Goal: Task Accomplishment & Management: Manage account settings

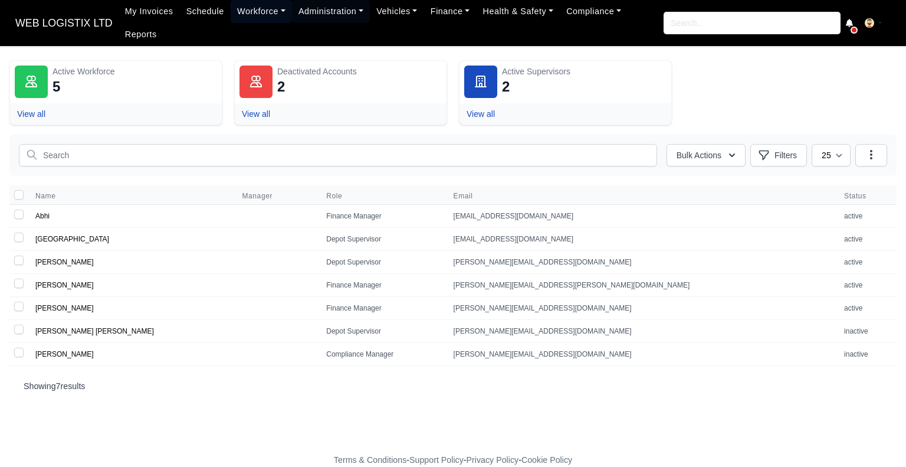
click at [245, 18] on link "Workforce" at bounding box center [261, 11] width 61 height 23
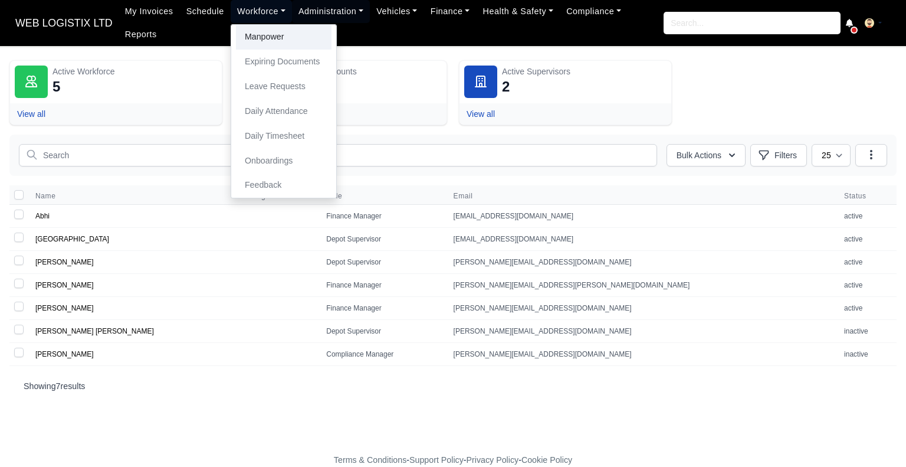
click at [253, 48] on link "Manpower" at bounding box center [284, 37] width 96 height 25
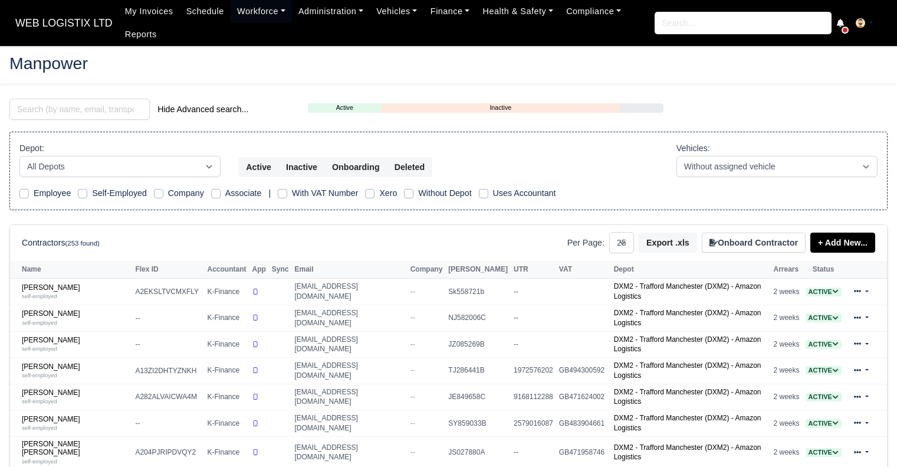
select select "25"
click at [47, 114] on input "search" at bounding box center [79, 109] width 140 height 21
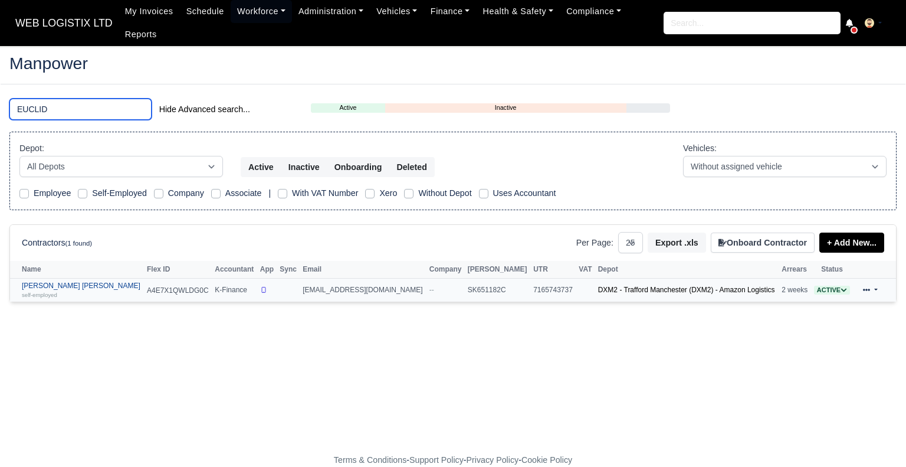
type input "EUCLID"
click at [71, 281] on link "Euclides Da graca Horta self-employed" at bounding box center [81, 289] width 119 height 17
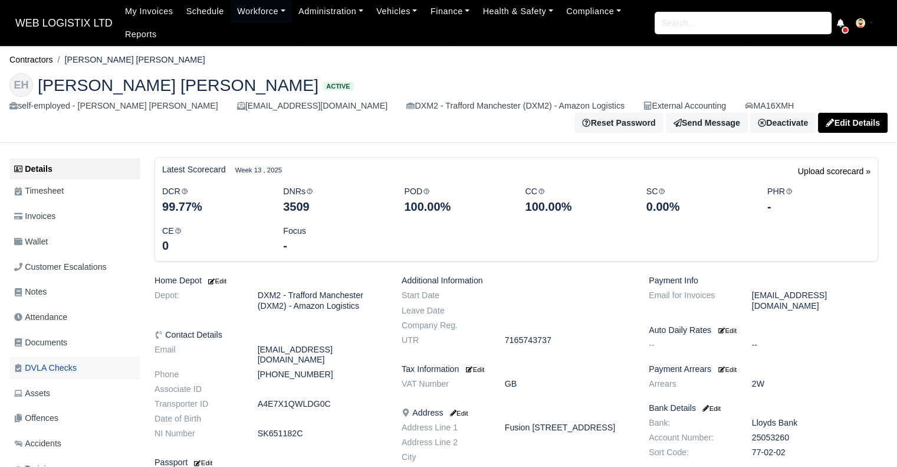
click at [48, 360] on link "DVLA Checks" at bounding box center [74, 367] width 131 height 23
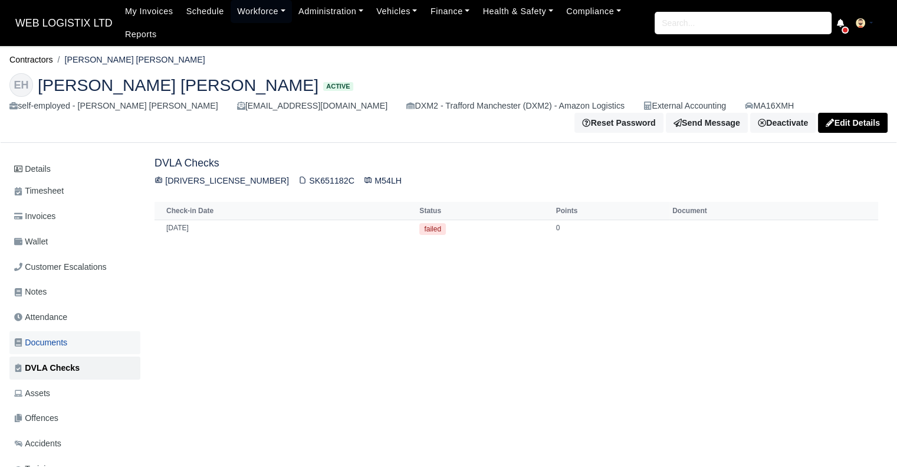
click at [60, 346] on span "Documents" at bounding box center [40, 343] width 53 height 14
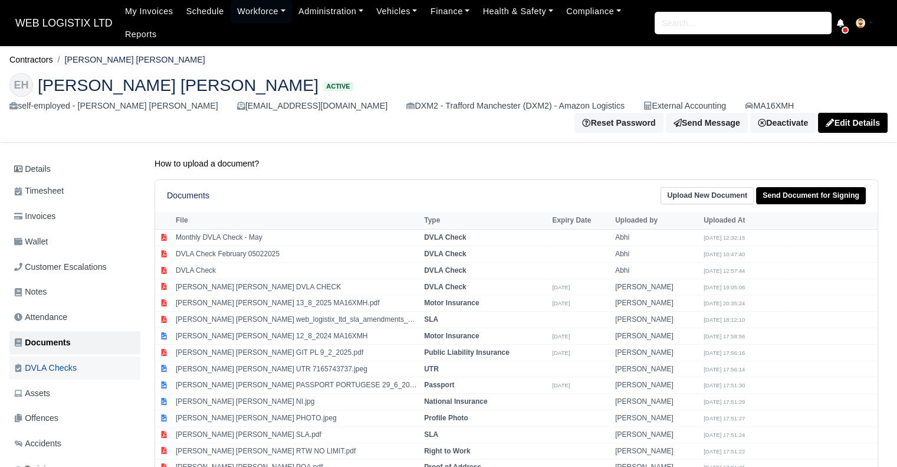
click at [57, 365] on span "DVLA Checks" at bounding box center [45, 368] width 63 height 14
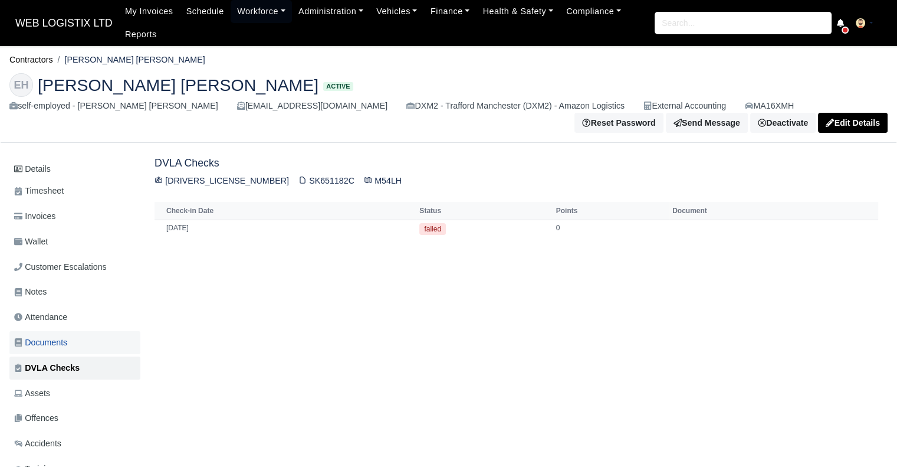
click at [59, 343] on span "Documents" at bounding box center [40, 343] width 53 height 14
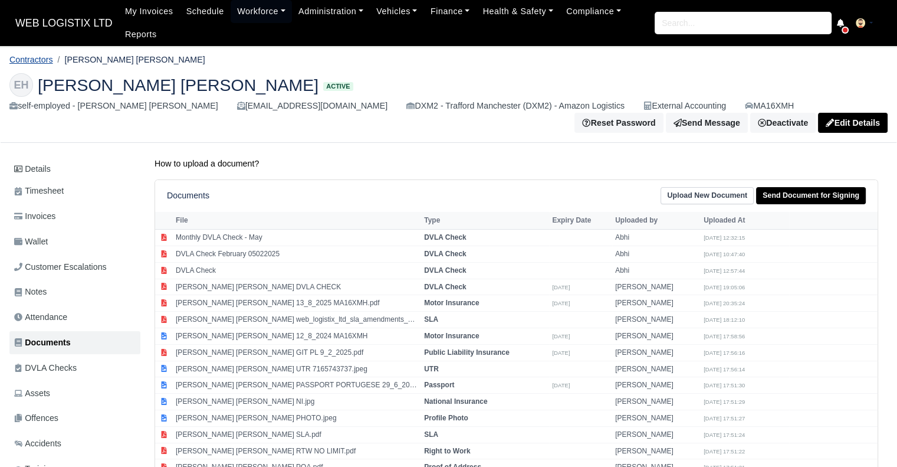
click at [28, 60] on link "Contractors" at bounding box center [31, 59] width 44 height 9
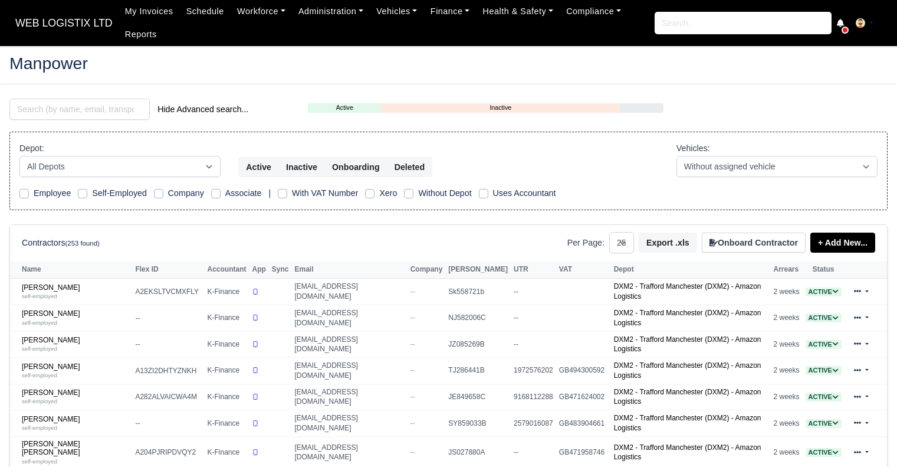
select select "25"
click at [104, 114] on input "search" at bounding box center [79, 109] width 140 height 21
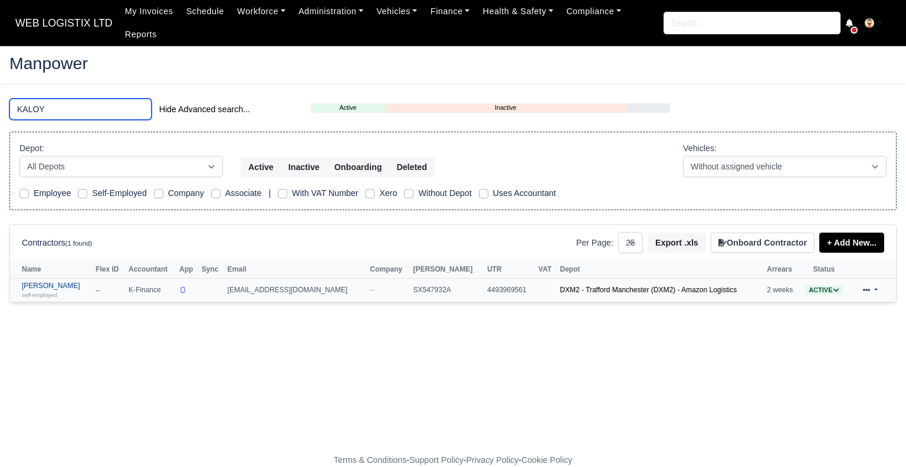
type input "KALOY"
click at [60, 290] on div "self-employed" at bounding box center [56, 294] width 68 height 8
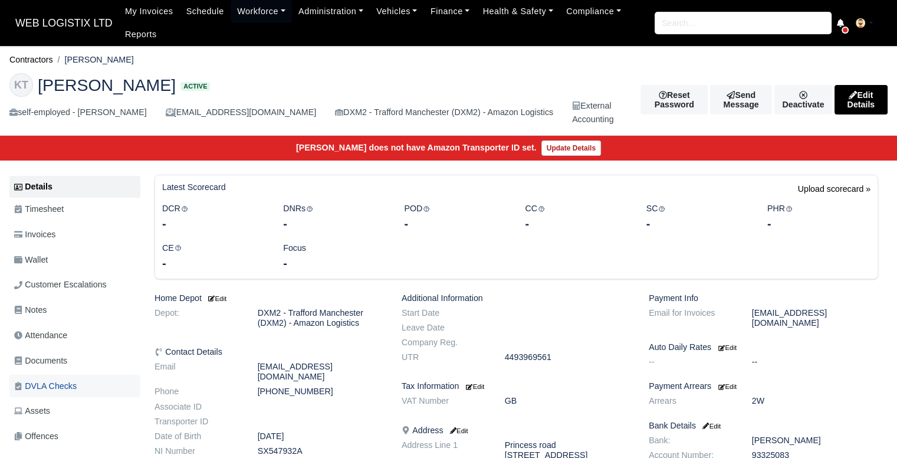
click at [63, 385] on span "DVLA Checks" at bounding box center [45, 386] width 63 height 14
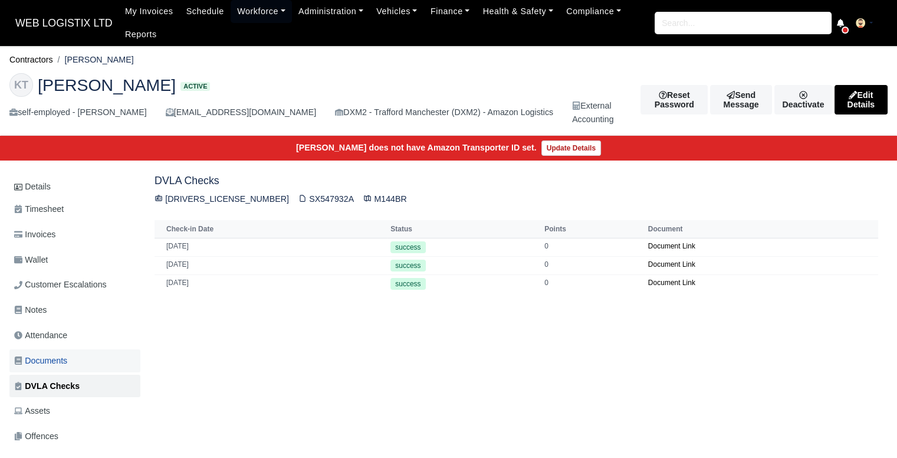
click at [60, 354] on span "Documents" at bounding box center [40, 361] width 53 height 14
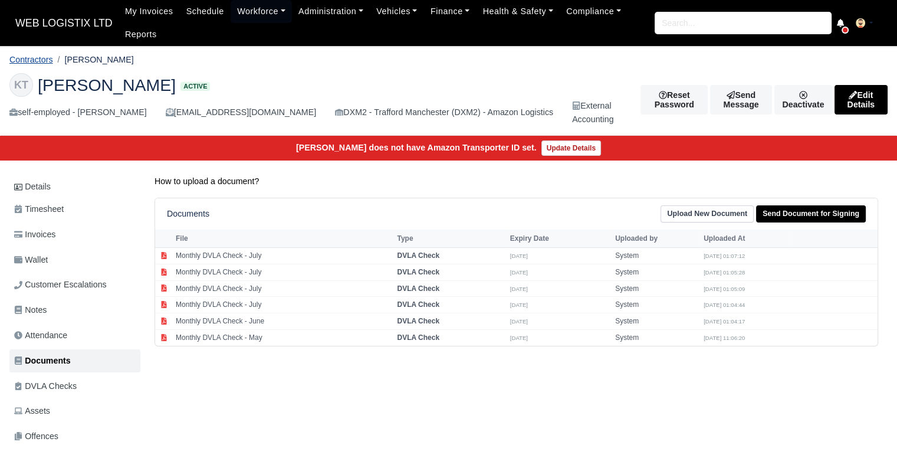
click at [40, 58] on link "Contractors" at bounding box center [31, 59] width 44 height 9
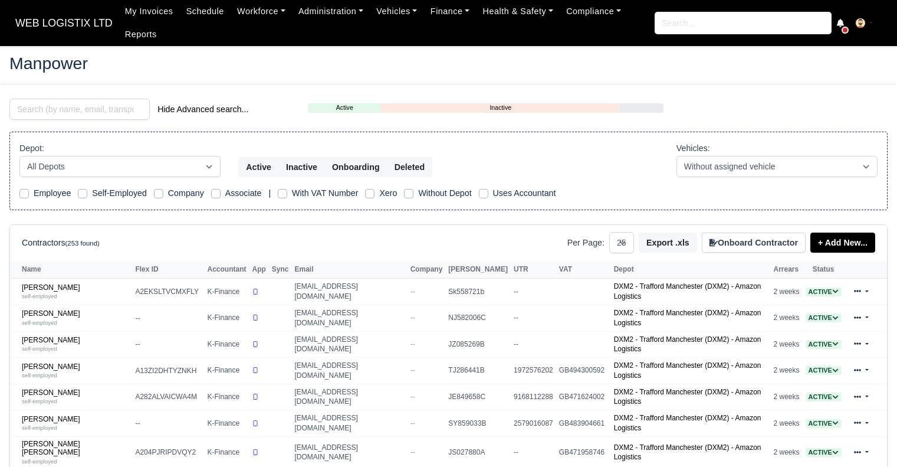
select select "25"
click at [45, 111] on input "search" at bounding box center [79, 109] width 140 height 21
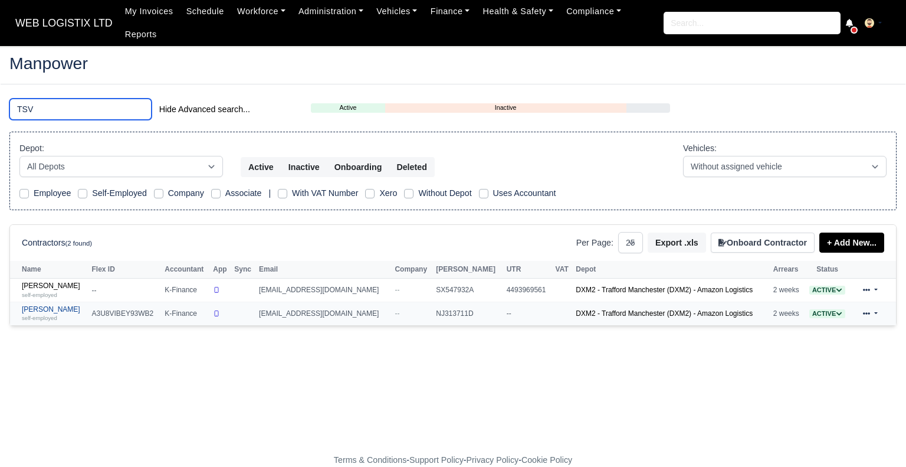
type input "TSV"
click at [52, 305] on link "[PERSON_NAME] self-employed" at bounding box center [54, 313] width 64 height 17
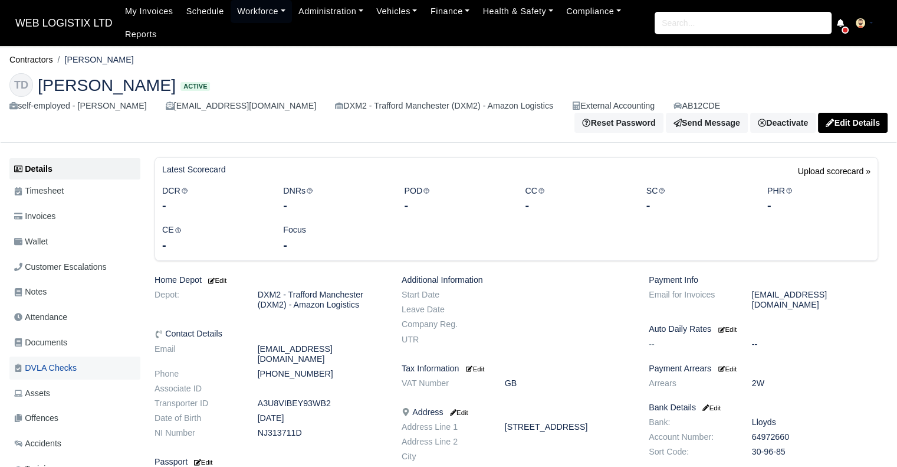
click at [59, 363] on span "DVLA Checks" at bounding box center [45, 368] width 63 height 14
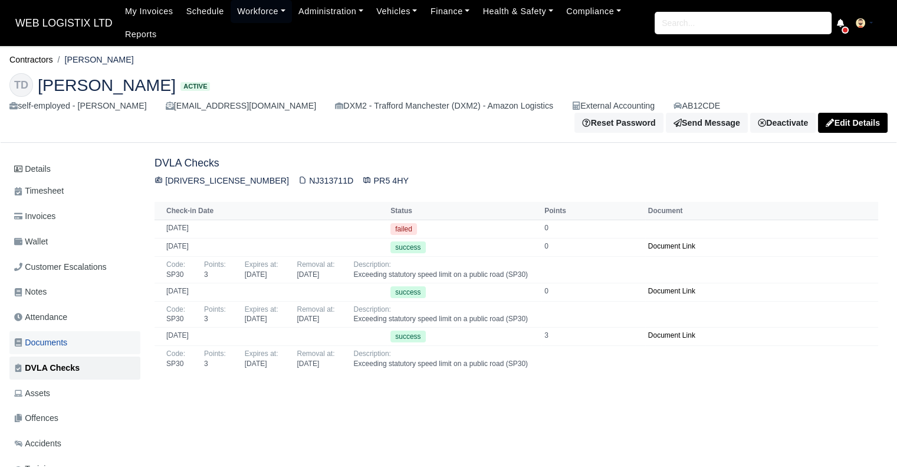
click at [59, 346] on span "Documents" at bounding box center [40, 343] width 53 height 14
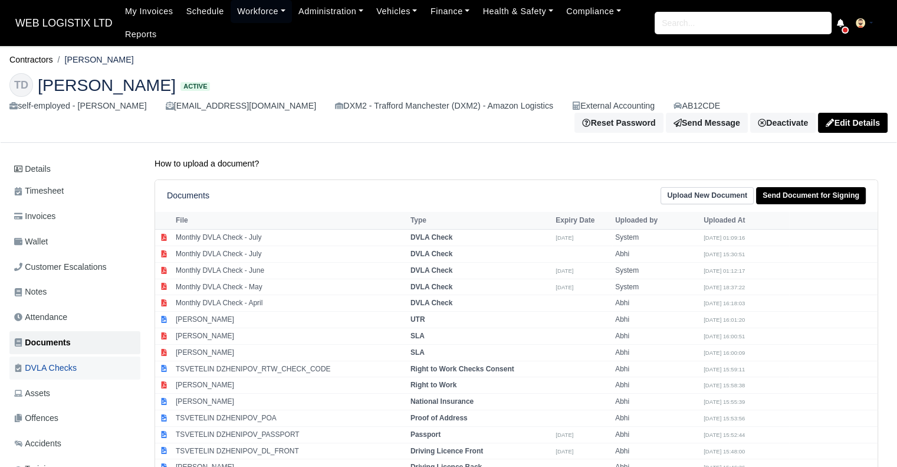
click at [52, 365] on span "DVLA Checks" at bounding box center [45, 368] width 63 height 14
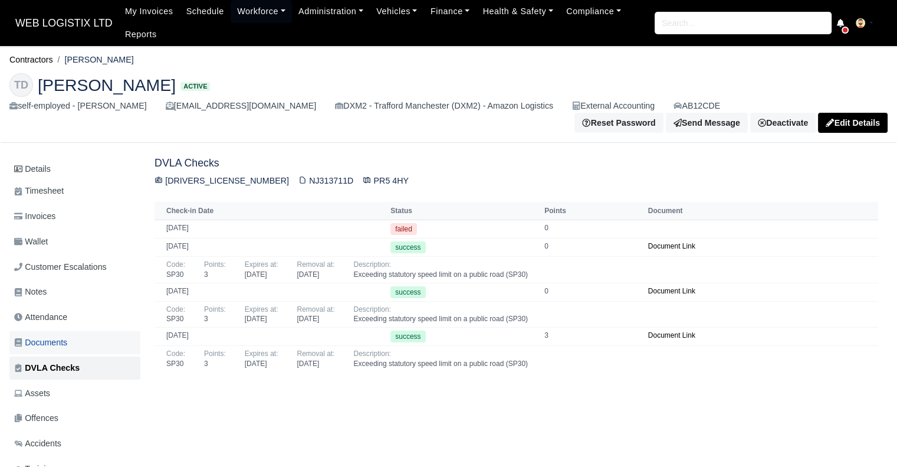
click at [42, 339] on span "Documents" at bounding box center [40, 343] width 53 height 14
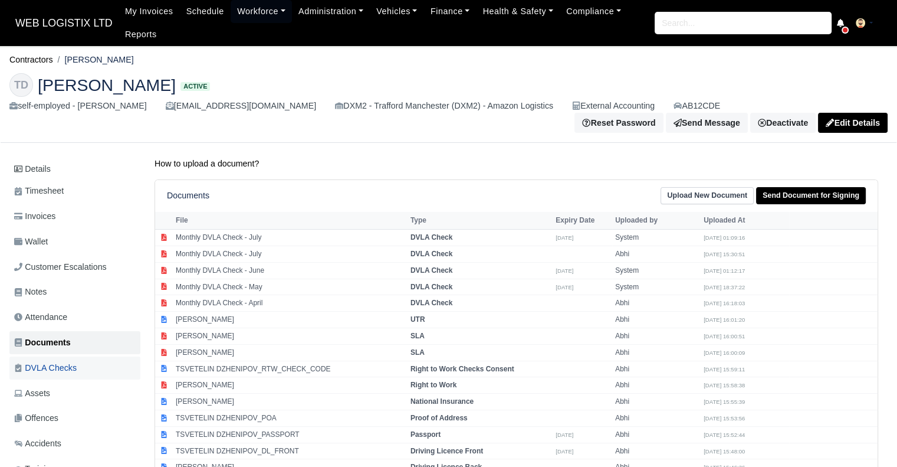
click at [48, 360] on link "DVLA Checks" at bounding box center [74, 367] width 131 height 23
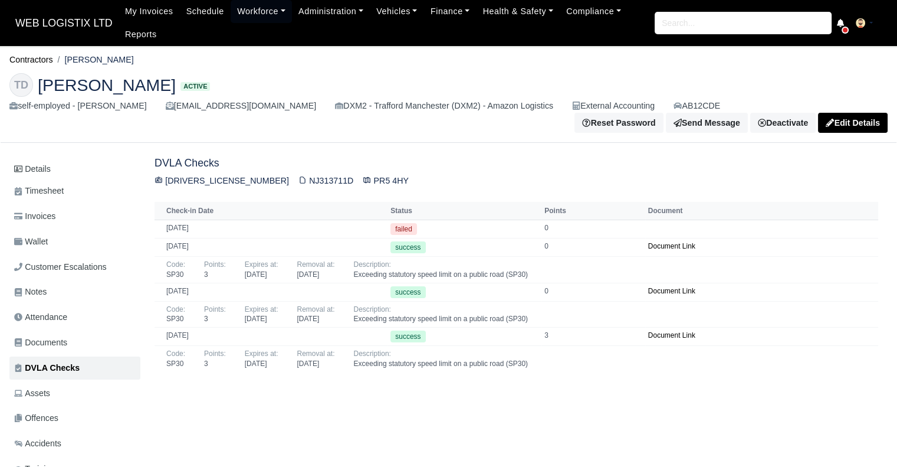
click at [57, 349] on span "Documents" at bounding box center [40, 343] width 53 height 14
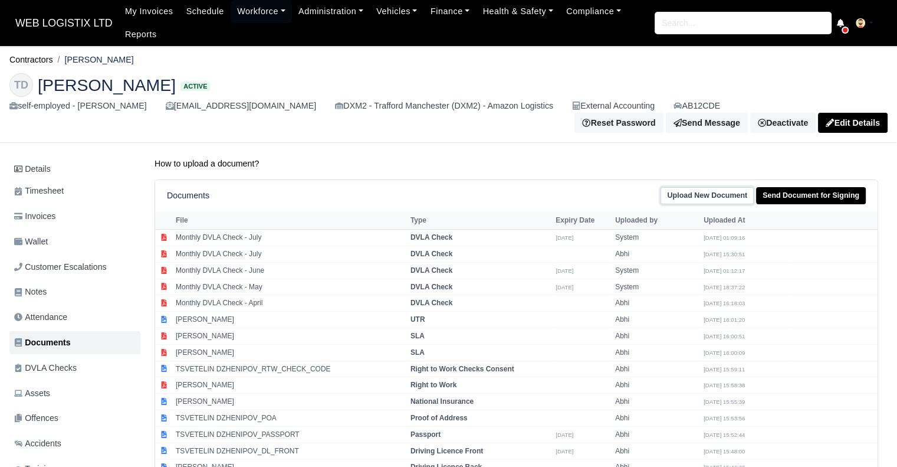
click at [676, 194] on link "Upload New Document" at bounding box center [707, 195] width 93 height 17
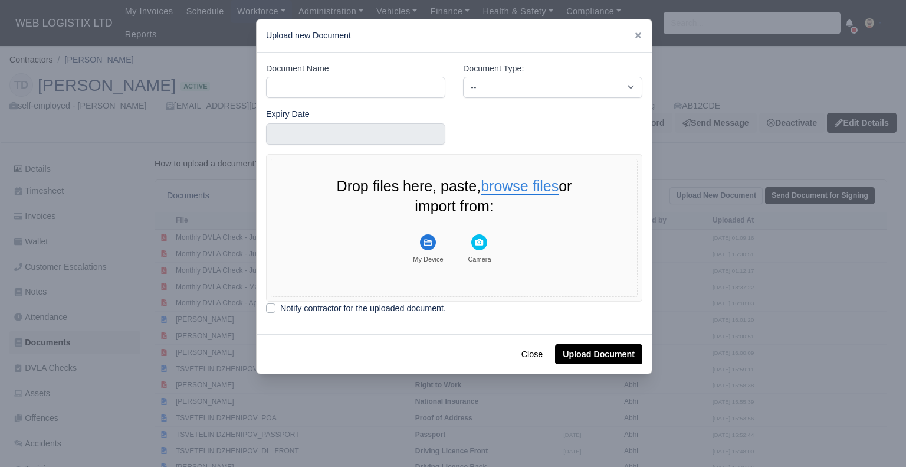
click at [514, 191] on button "browse files" at bounding box center [520, 187] width 78 height 16
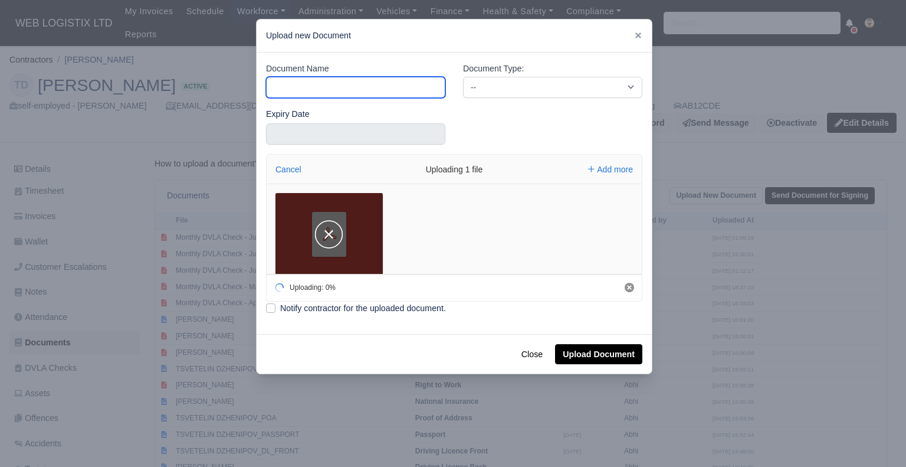
click at [311, 95] on input "Document Name" at bounding box center [355, 87] width 179 height 21
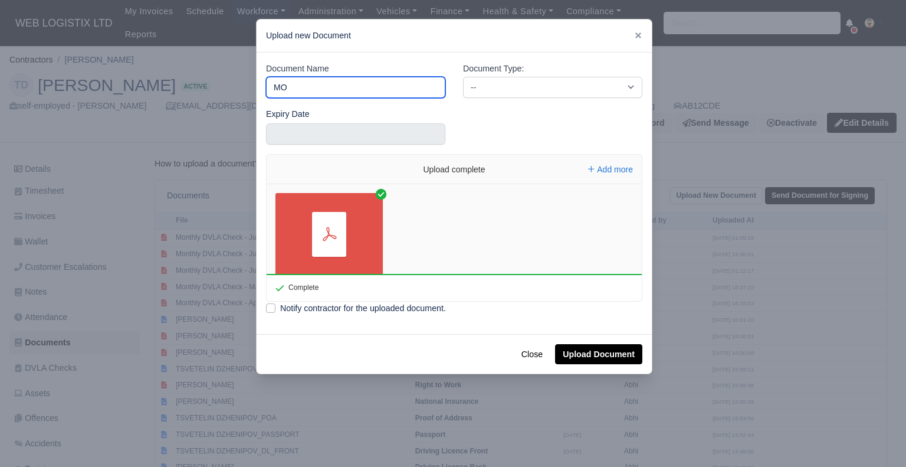
type input "Monthly DVLA Check - August"
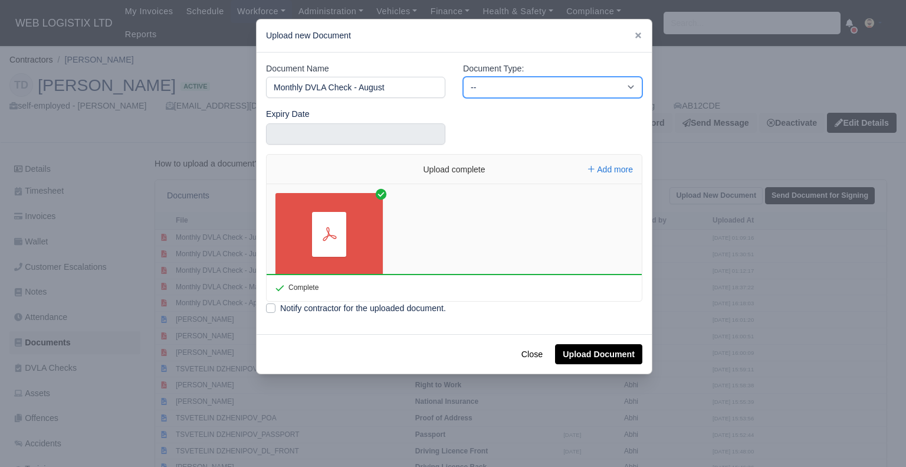
click at [482, 87] on select "-- Accounting Engagement Letter Age Verification Confirmation Background Check …" at bounding box center [552, 87] width 179 height 21
select select "dvla-check"
click at [463, 77] on select "-- Accounting Engagement Letter Age Verification Confirmation Background Check …" at bounding box center [552, 87] width 179 height 21
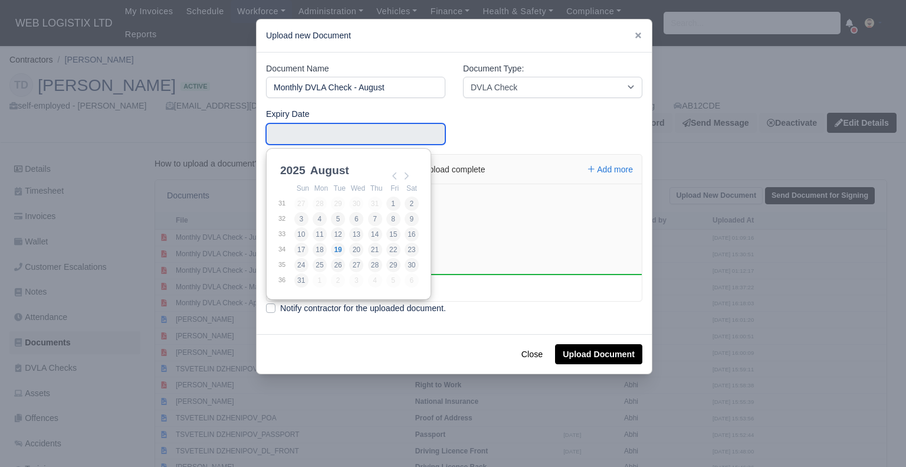
click at [401, 127] on input "Use the arrow keys to pick a date" at bounding box center [355, 133] width 179 height 21
type input "[DATE]"
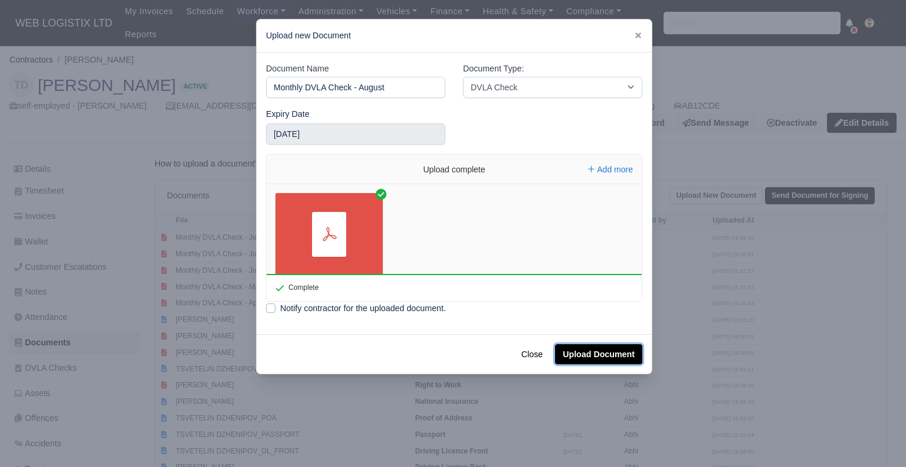
click at [583, 356] on button "Upload Document" at bounding box center [598, 354] width 87 height 20
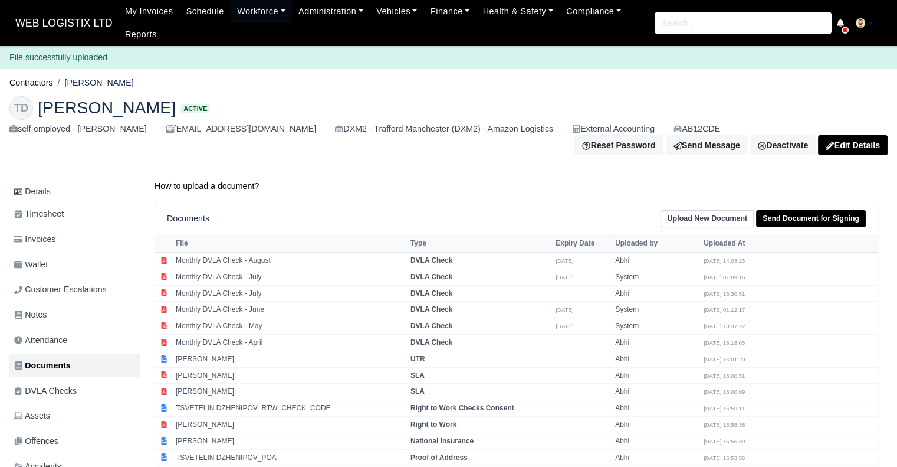
click at [28, 91] on div "TD Tsvetelin Dzhenipov Active self-employed - Tsvetelin Dzhenipov tsvetelin.dzh…" at bounding box center [449, 126] width 896 height 79
click at [37, 81] on link "Contractors" at bounding box center [31, 82] width 44 height 9
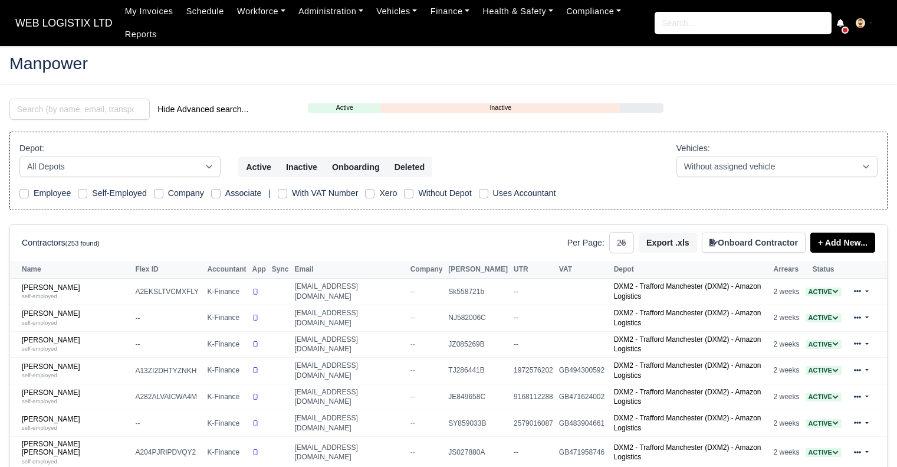
select select "25"
click at [65, 283] on link "[PERSON_NAME] self-employed" at bounding box center [75, 291] width 107 height 17
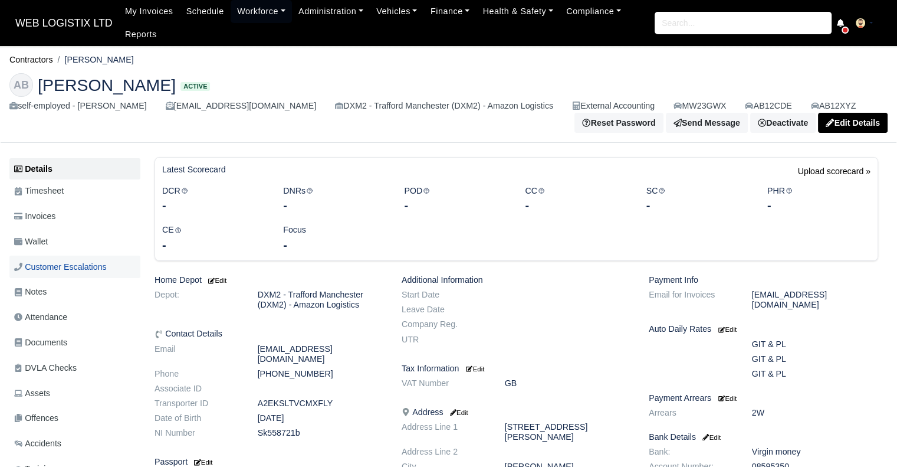
click at [69, 272] on span "Customer Escalations" at bounding box center [60, 267] width 93 height 14
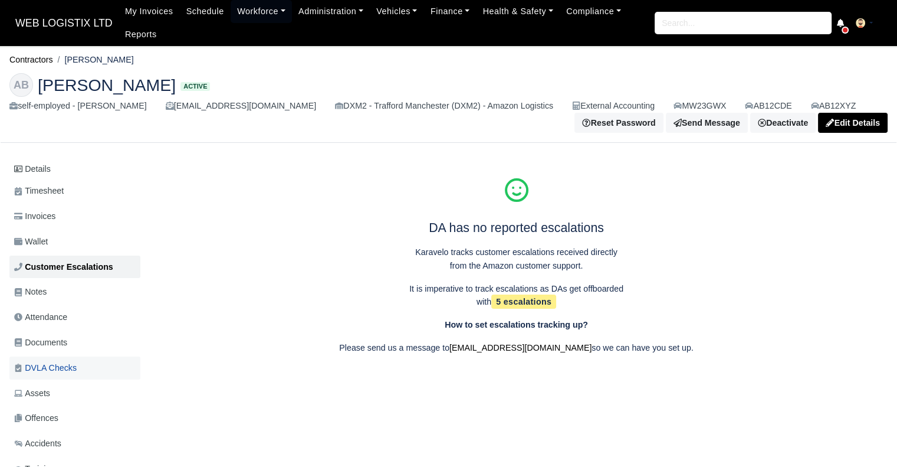
click at [49, 373] on span "DVLA Checks" at bounding box center [45, 368] width 63 height 14
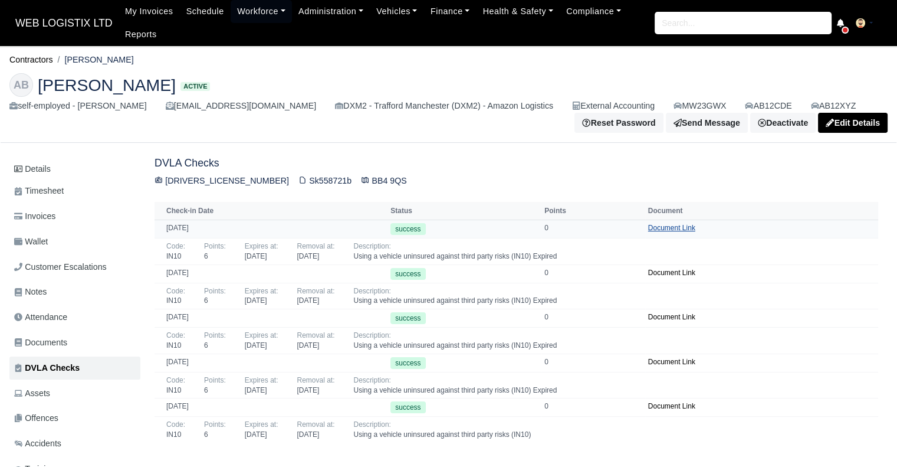
click at [648, 231] on link "Document Link" at bounding box center [671, 228] width 47 height 8
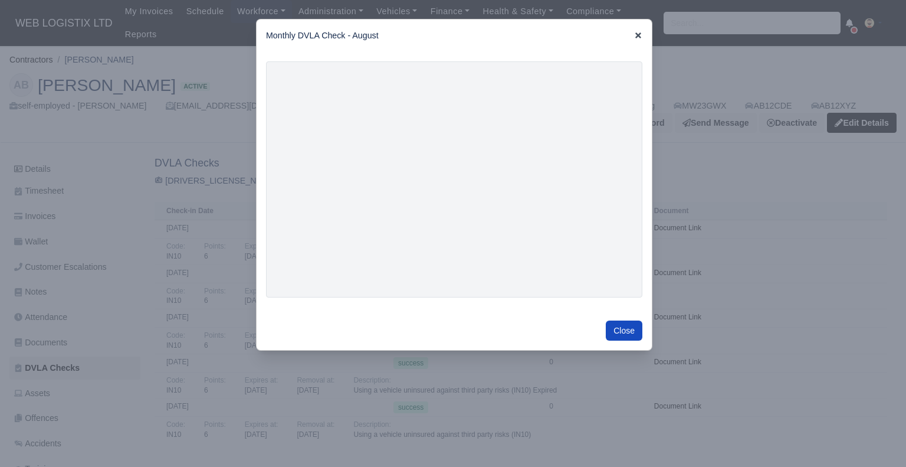
click at [636, 33] on icon at bounding box center [638, 35] width 6 height 6
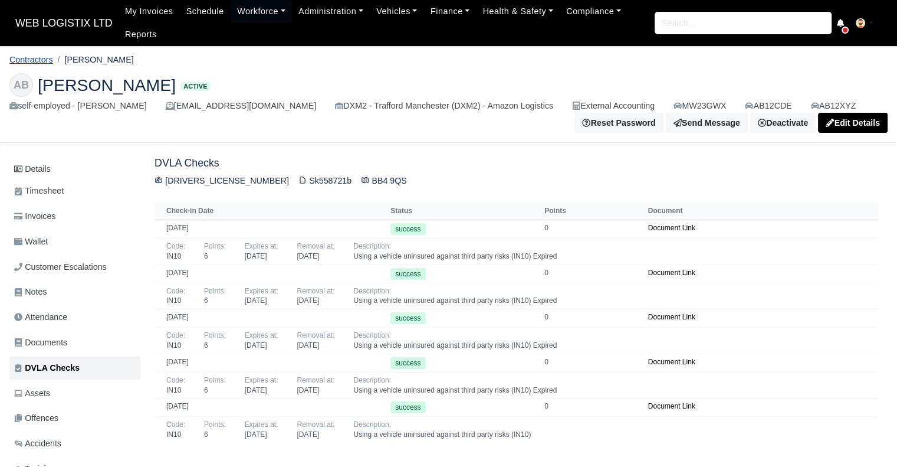
click at [41, 59] on link "Contractors" at bounding box center [31, 59] width 44 height 9
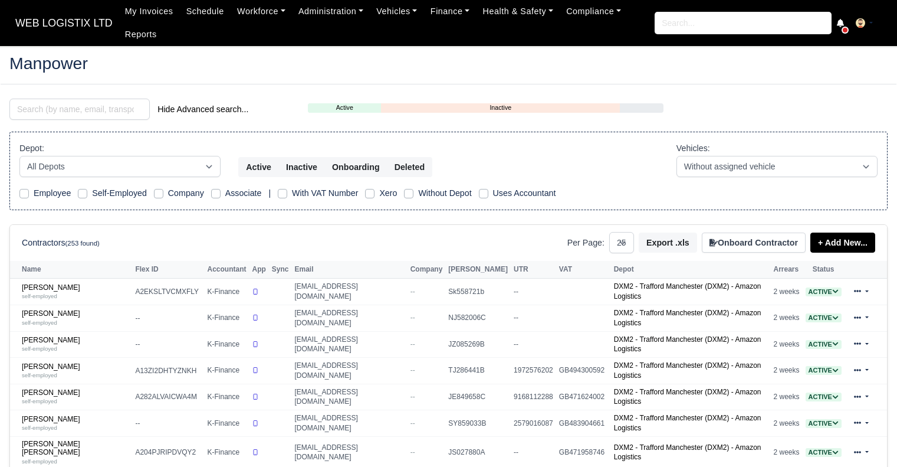
select select "25"
click at [51, 309] on link "[PERSON_NAME] self-employed" at bounding box center [75, 317] width 107 height 17
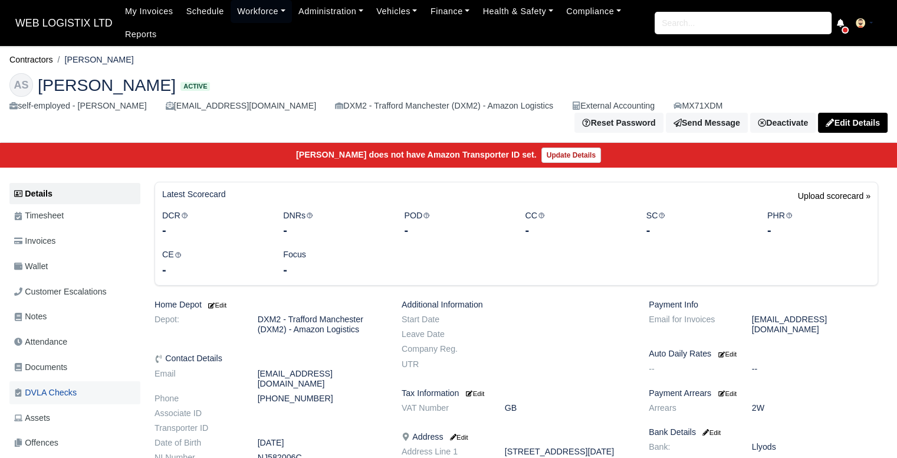
click at [61, 386] on span "DVLA Checks" at bounding box center [45, 393] width 63 height 14
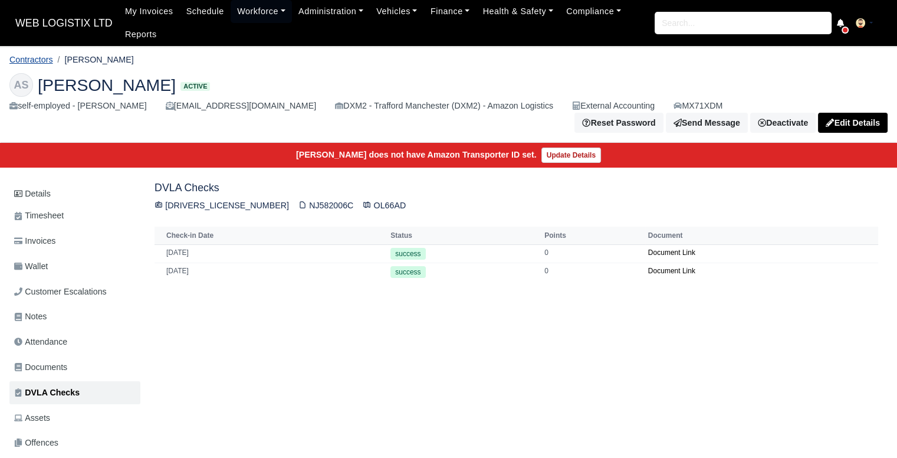
click at [46, 59] on link "Contractors" at bounding box center [31, 59] width 44 height 9
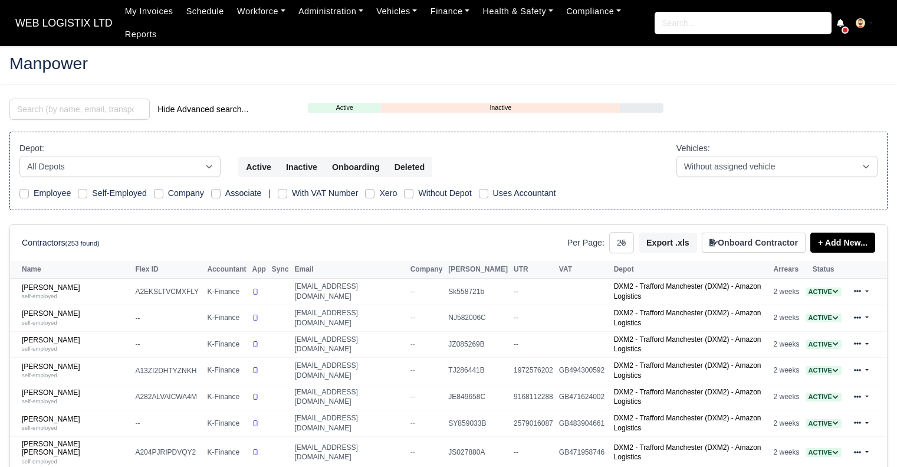
select select "25"
click at [38, 331] on td "Anas Khan self-employed" at bounding box center [71, 344] width 122 height 27
click at [38, 336] on link "Anas Khan self-employed" at bounding box center [75, 344] width 107 height 17
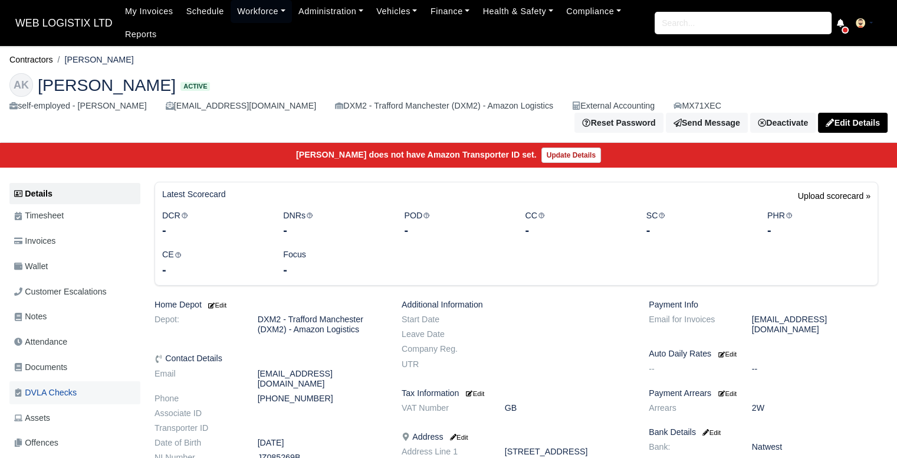
click at [52, 386] on span "DVLA Checks" at bounding box center [45, 393] width 63 height 14
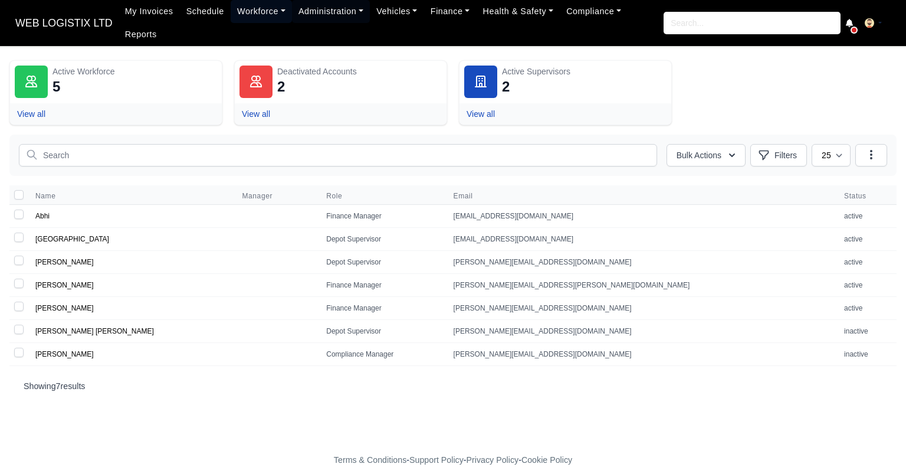
click at [267, 18] on link "Workforce" at bounding box center [261, 11] width 61 height 23
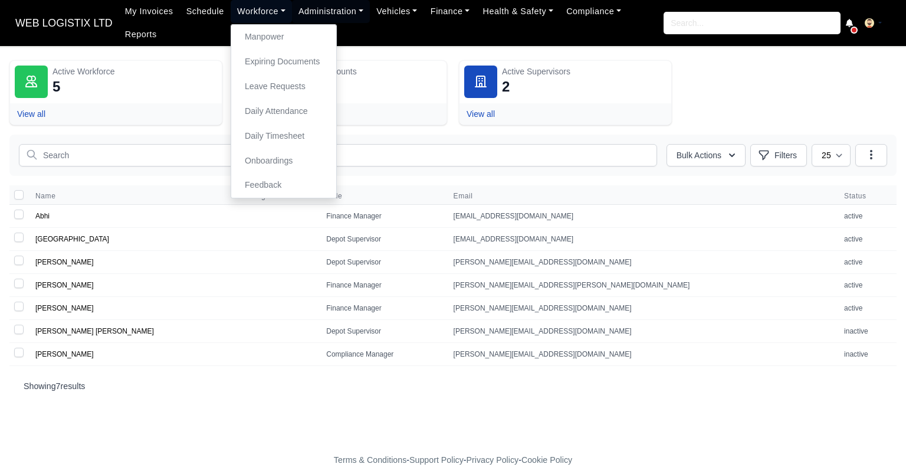
click at [267, 18] on link "Workforce" at bounding box center [261, 11] width 61 height 23
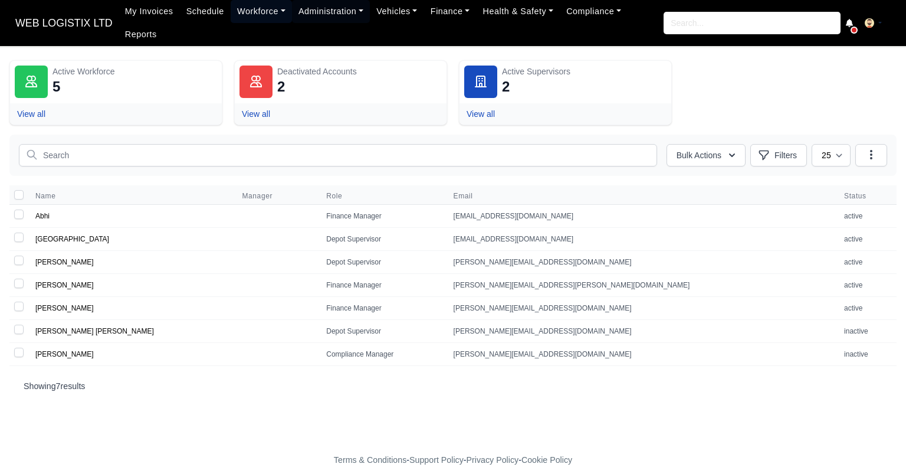
click at [266, 19] on link "Workforce" at bounding box center [261, 11] width 61 height 23
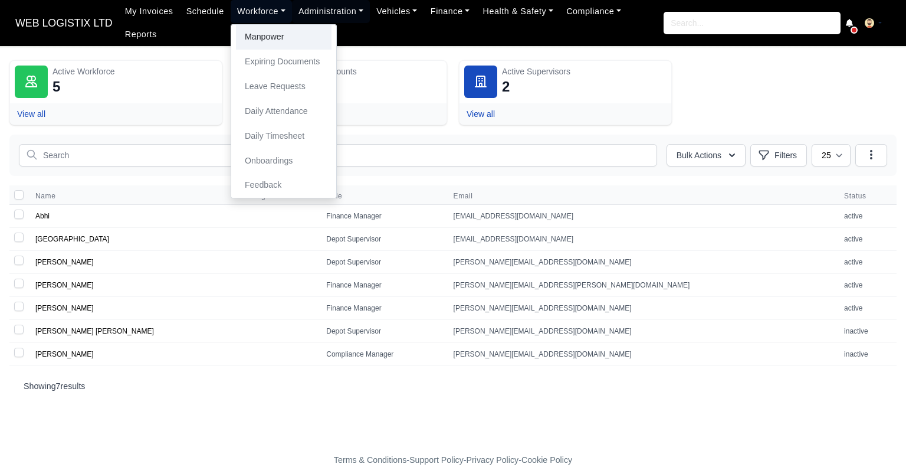
click at [264, 46] on link "Manpower" at bounding box center [284, 37] width 96 height 25
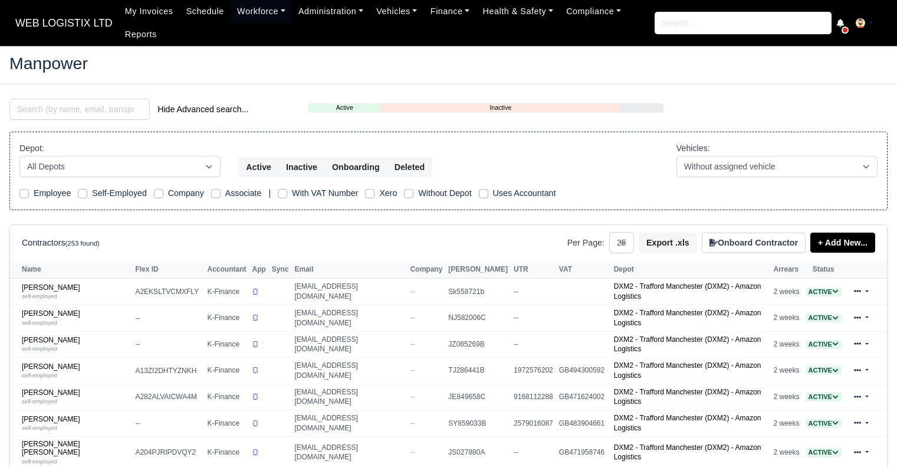
select select "25"
click at [106, 114] on input "search" at bounding box center [79, 109] width 140 height 21
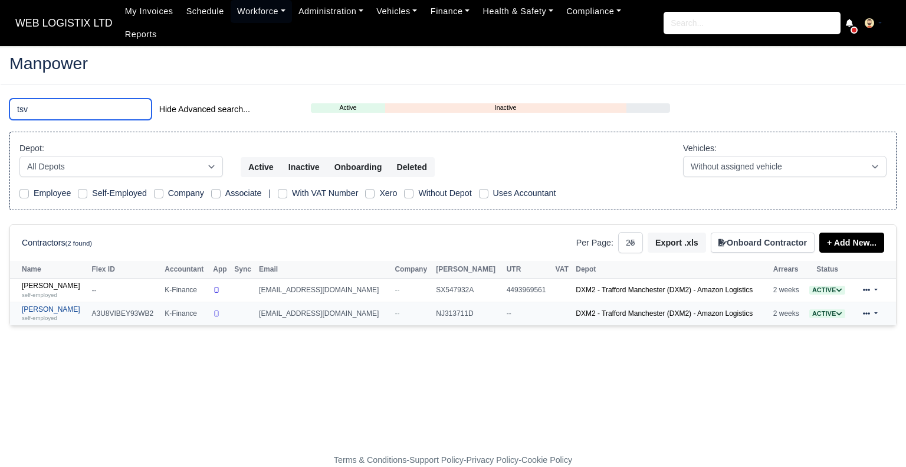
type input "tsv"
click at [34, 305] on link "Tsvetelin Dzhenipov self-employed" at bounding box center [54, 313] width 64 height 17
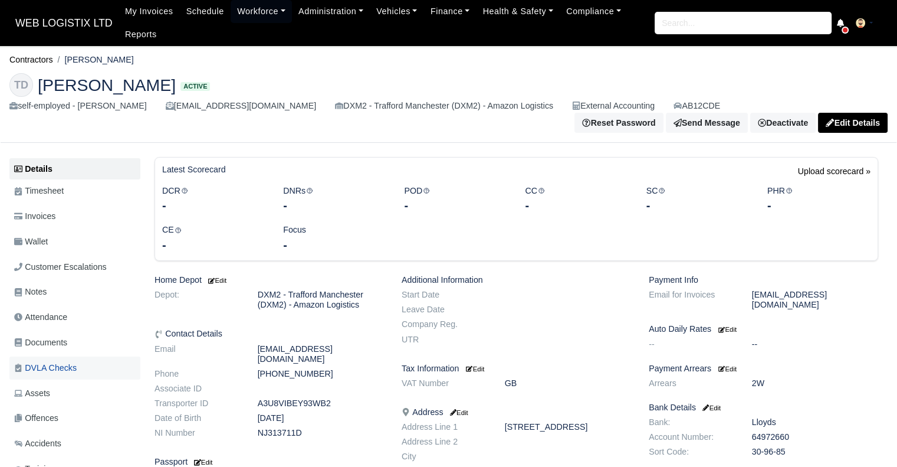
click at [48, 371] on span "DVLA Checks" at bounding box center [45, 368] width 63 height 14
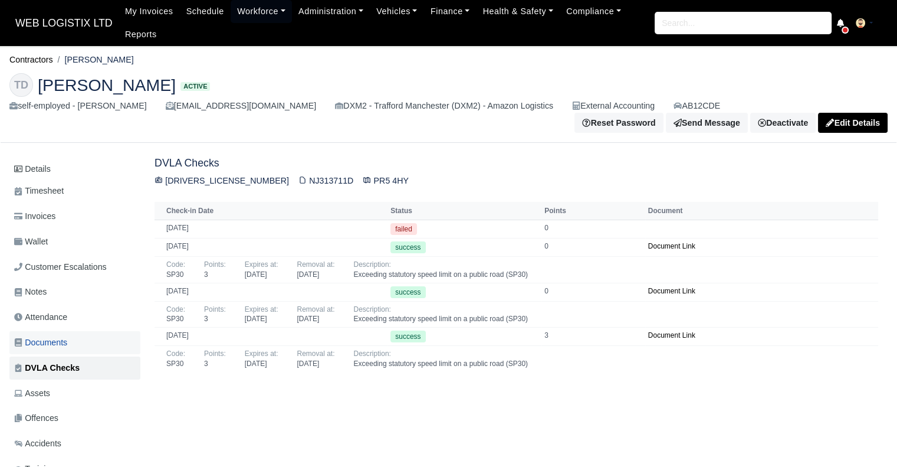
click at [55, 344] on span "Documents" at bounding box center [40, 343] width 53 height 14
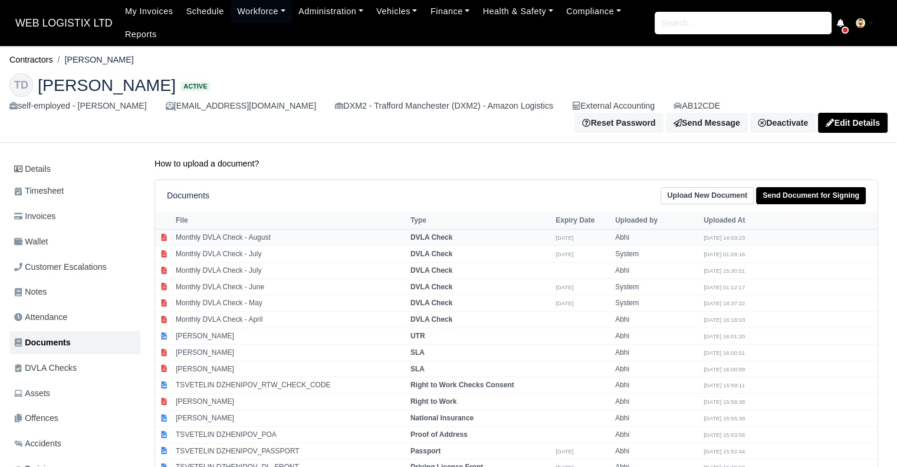
click at [300, 241] on td "Monthly DVLA Check - August" at bounding box center [290, 238] width 235 height 17
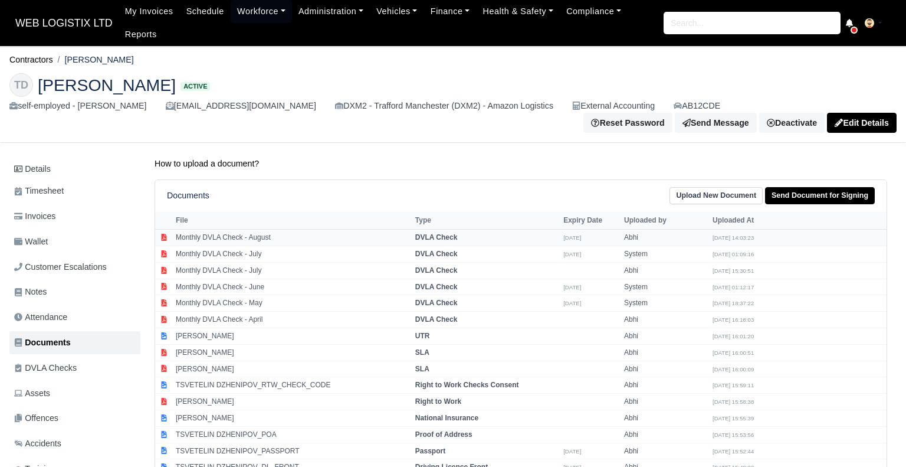
select select "dvla-check"
